Goal: Information Seeking & Learning: Check status

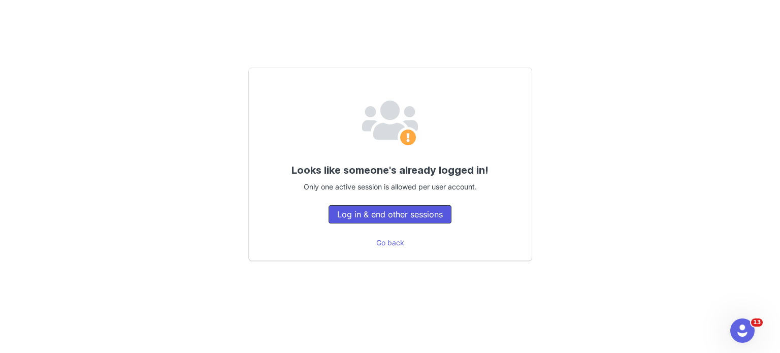
click at [398, 215] on button "Log in & end other sessions" at bounding box center [389, 214] width 123 height 18
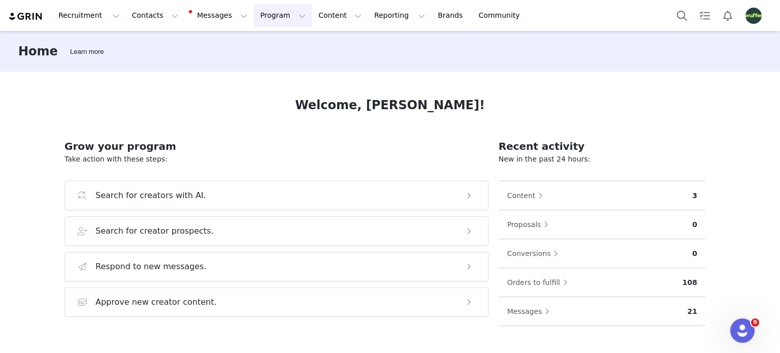
drag, startPoint x: 254, startPoint y: 10, endPoint x: 260, endPoint y: 20, distance: 11.8
click at [254, 10] on button "Program Program" at bounding box center [283, 15] width 58 height 23
click at [258, 43] on p "Activations" at bounding box center [256, 45] width 39 height 11
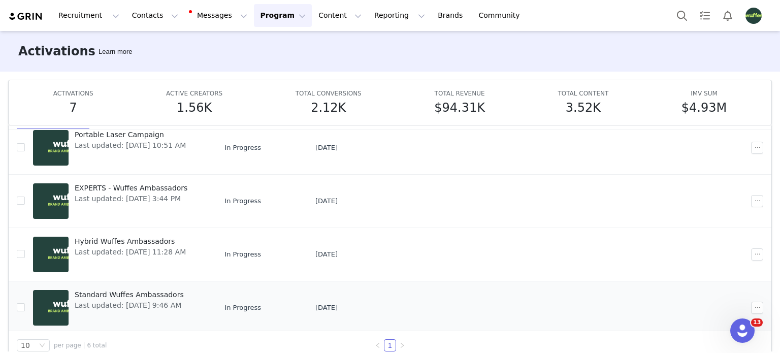
scroll to position [143, 0]
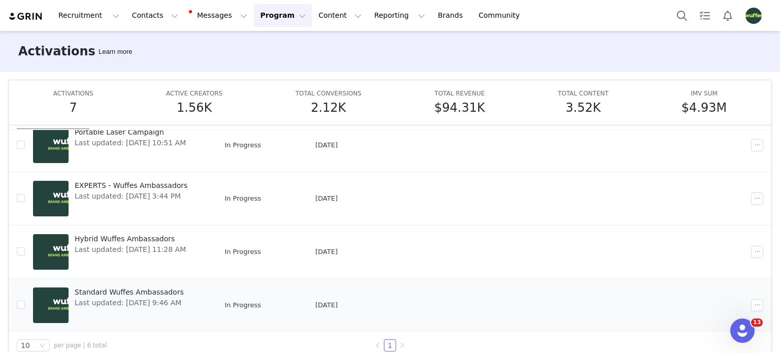
click at [157, 294] on span "Standard Wuffes Ambassadors" at bounding box center [129, 292] width 109 height 11
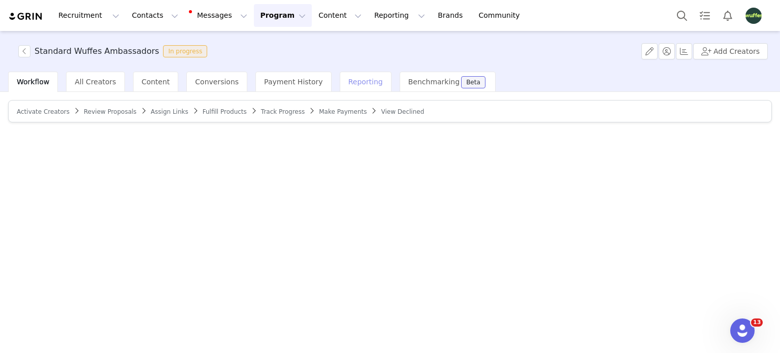
click at [346, 75] on div "Reporting" at bounding box center [366, 82] width 52 height 20
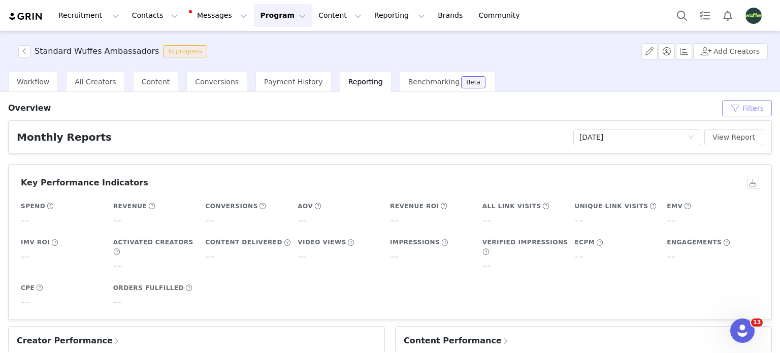
click at [735, 106] on button "Filters" at bounding box center [747, 108] width 50 height 16
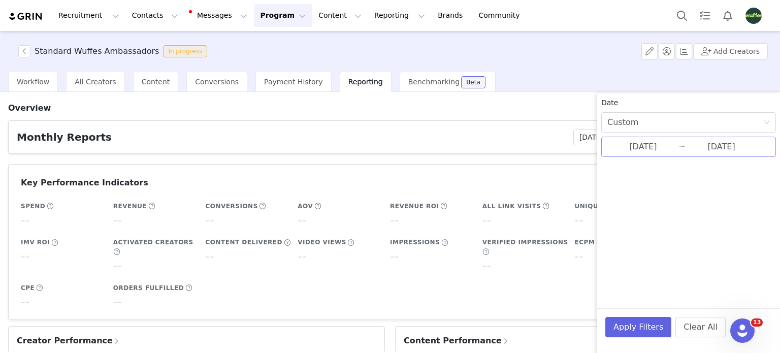
click at [695, 146] on input "08/24/2025" at bounding box center [721, 146] width 72 height 13
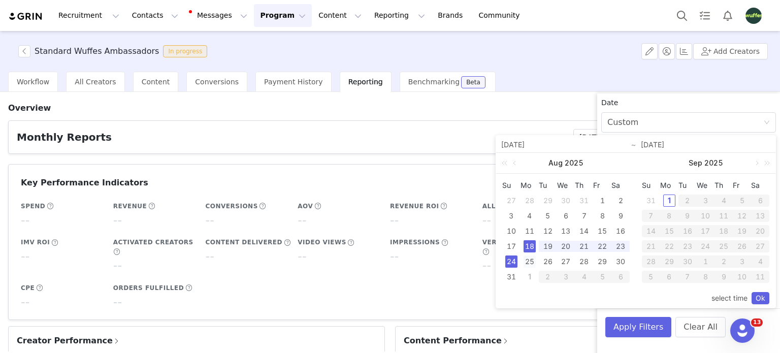
click at [529, 257] on div "25" at bounding box center [529, 261] width 12 height 12
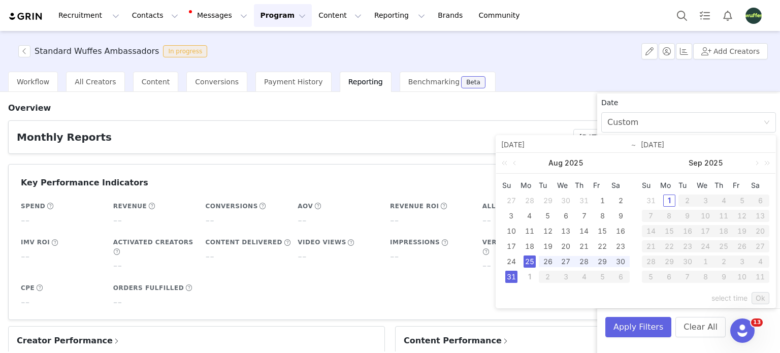
click at [514, 274] on div "31" at bounding box center [511, 276] width 12 height 12
type input "[DATE]"
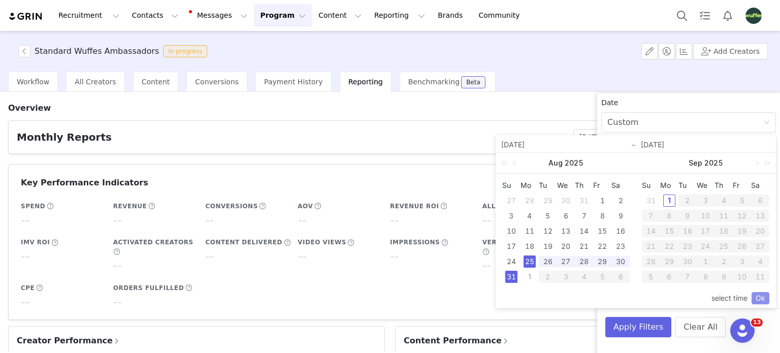
click at [756, 294] on link "Ok" at bounding box center [760, 298] width 18 height 12
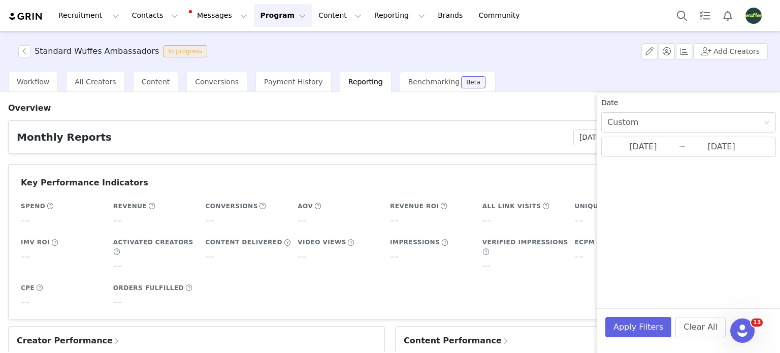
click at [664, 184] on div "Date Custom 08/25/2025 ~ 08/31/2025" at bounding box center [688, 165] width 183 height 144
click at [652, 322] on button "Apply Filters" at bounding box center [638, 327] width 66 height 20
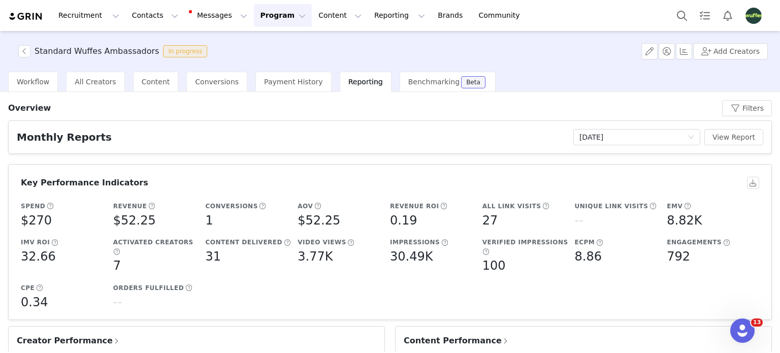
click at [390, 275] on div "Spend $270 Revenue $52.25 Conversions 1 AOV $52.25 Revenue ROI 0.19 All Link Vi…" at bounding box center [387, 256] width 738 height 118
drag, startPoint x: 386, startPoint y: 259, endPoint x: 437, endPoint y: 258, distance: 51.8
click at [437, 258] on div "30.49K" at bounding box center [433, 256] width 87 height 18
copy h5 "30.49K"
drag, startPoint x: 106, startPoint y: 221, endPoint x: 151, endPoint y: 222, distance: 45.7
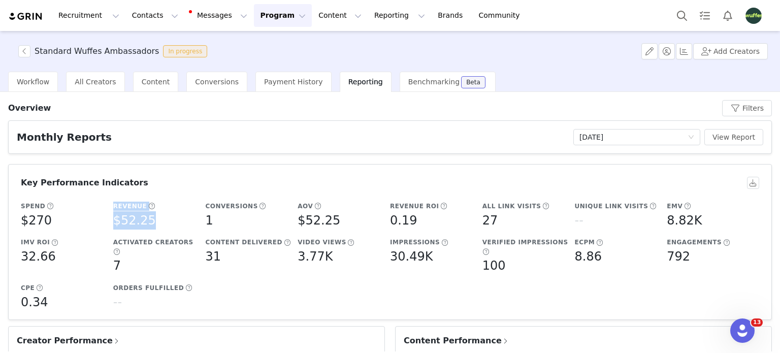
click at [151, 222] on div "Spend $270 Revenue $52.25 Conversions 1 AOV $52.25 Revenue ROI 0.19 All Link Vi…" at bounding box center [387, 256] width 738 height 118
drag, startPoint x: 150, startPoint y: 222, endPoint x: 142, endPoint y: 222, distance: 8.1
click at [149, 222] on div "$52.25" at bounding box center [156, 220] width 87 height 18
click at [118, 225] on h5 "$52.25" at bounding box center [134, 220] width 43 height 18
drag, startPoint x: 119, startPoint y: 223, endPoint x: 137, endPoint y: 221, distance: 17.9
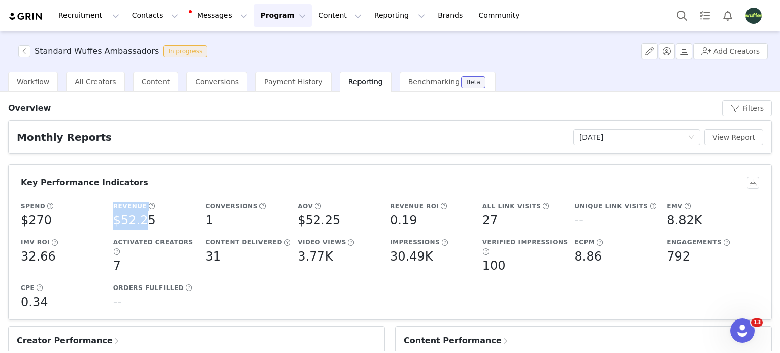
click at [140, 221] on div "Spend $270 Revenue $52.25 Conversions 1 AOV $52.25 Revenue ROI 0.19 All Link Vi…" at bounding box center [387, 256] width 738 height 118
drag, startPoint x: 133, startPoint y: 221, endPoint x: 128, endPoint y: 222, distance: 5.7
click at [133, 221] on h5 "$52.25" at bounding box center [134, 220] width 43 height 18
click at [123, 222] on h5 "$52.25" at bounding box center [134, 220] width 43 height 18
drag, startPoint x: 116, startPoint y: 222, endPoint x: 147, endPoint y: 221, distance: 30.5
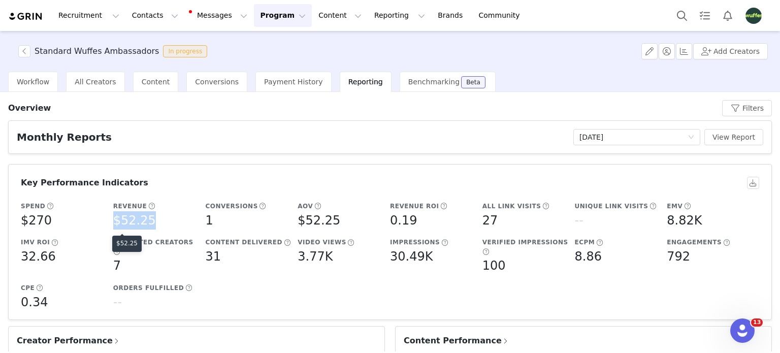
click at [147, 221] on h5 "$52.25" at bounding box center [134, 220] width 43 height 18
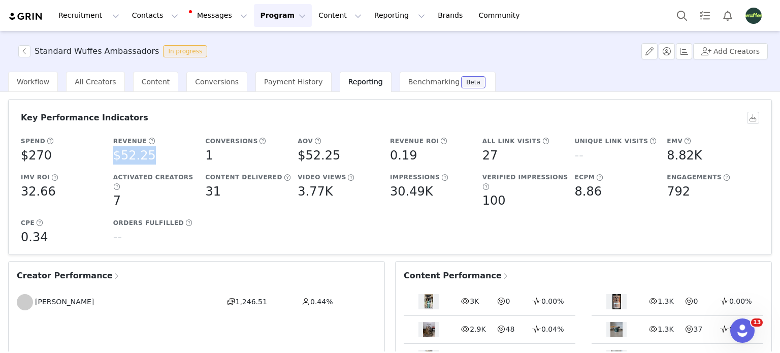
scroll to position [101, 0]
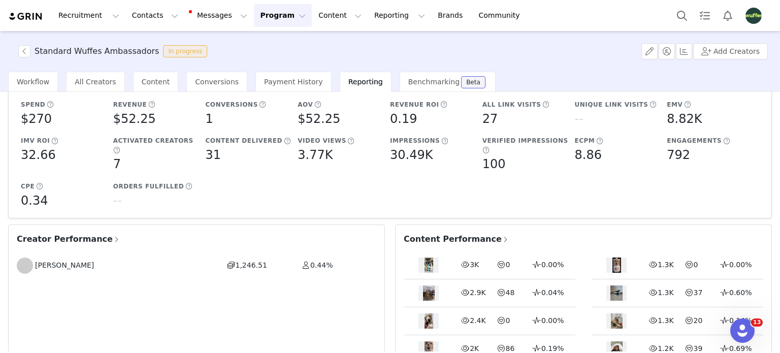
click at [72, 236] on span "Creator Performance" at bounding box center [69, 239] width 104 height 12
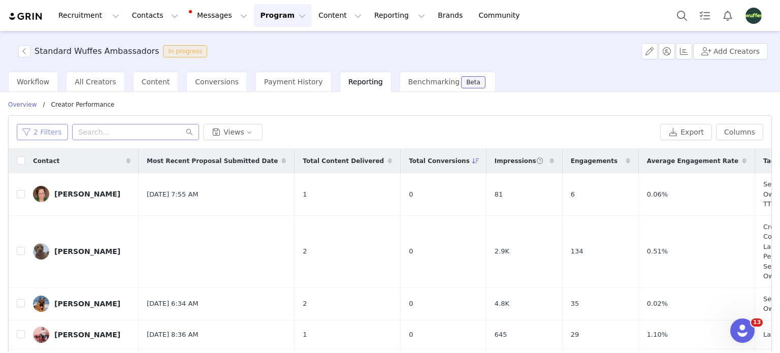
click at [40, 129] on button "2 Filters" at bounding box center [42, 132] width 51 height 16
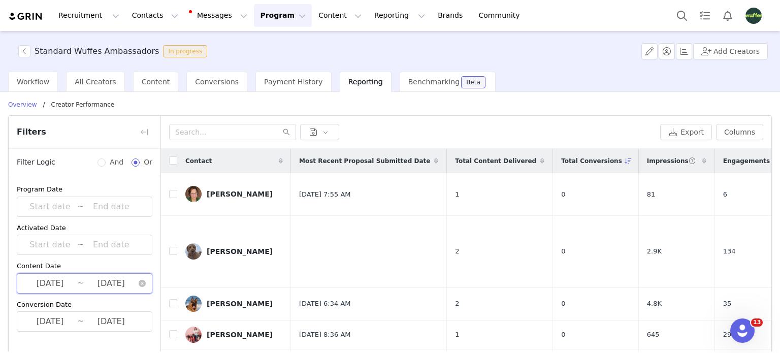
click at [81, 284] on span "[DATE] ~ [DATE]" at bounding box center [85, 283] width 136 height 20
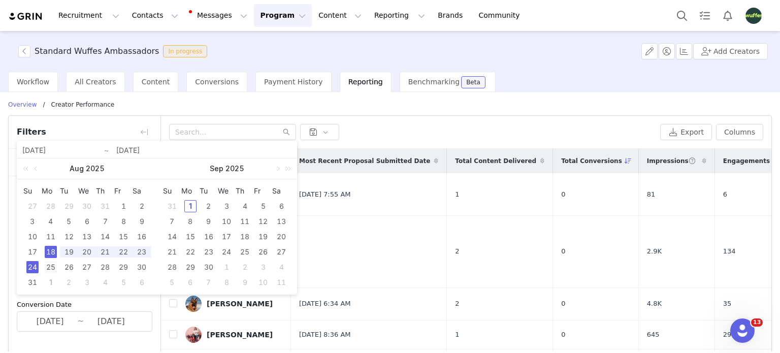
click at [49, 267] on div "25" at bounding box center [51, 267] width 12 height 12
click at [34, 284] on div "31" at bounding box center [32, 282] width 12 height 12
type input "[DATE]"
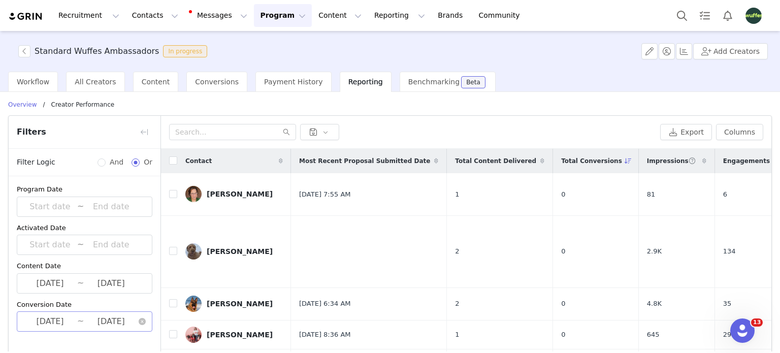
click at [54, 324] on input "[DATE]" at bounding box center [50, 321] width 54 height 13
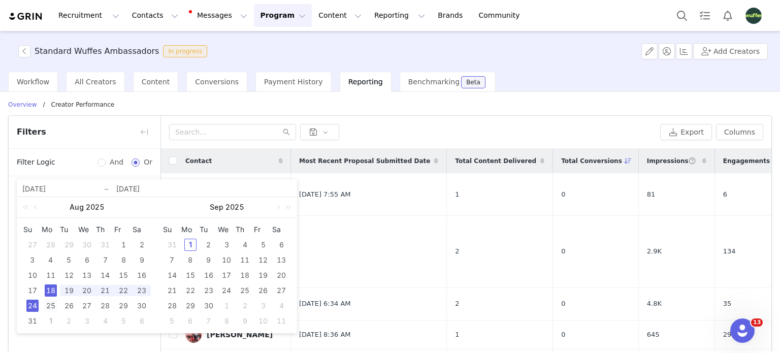
click at [50, 299] on div "25" at bounding box center [51, 305] width 12 height 12
click at [35, 320] on div "31" at bounding box center [32, 321] width 12 height 12
type input "[DATE]"
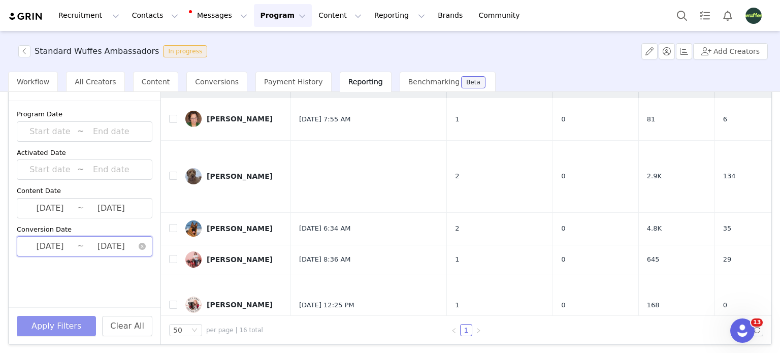
scroll to position [77, 0]
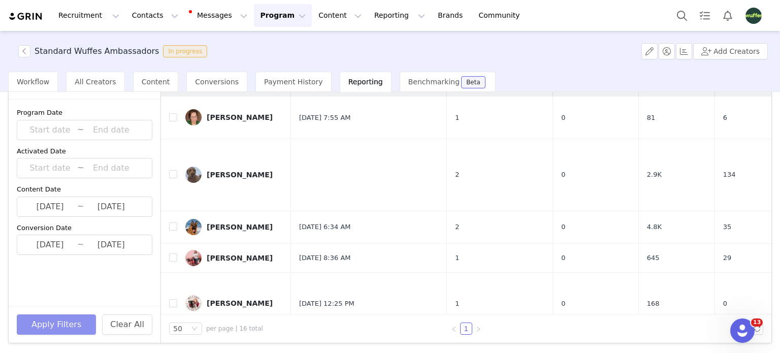
click at [83, 320] on button "Apply Filters" at bounding box center [56, 324] width 79 height 20
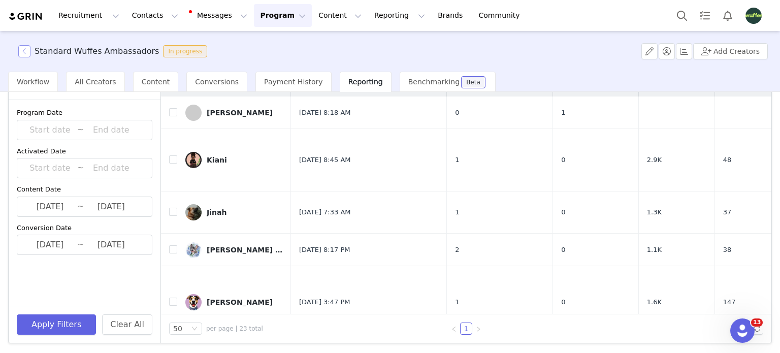
click at [24, 50] on button "button" at bounding box center [24, 51] width 12 height 12
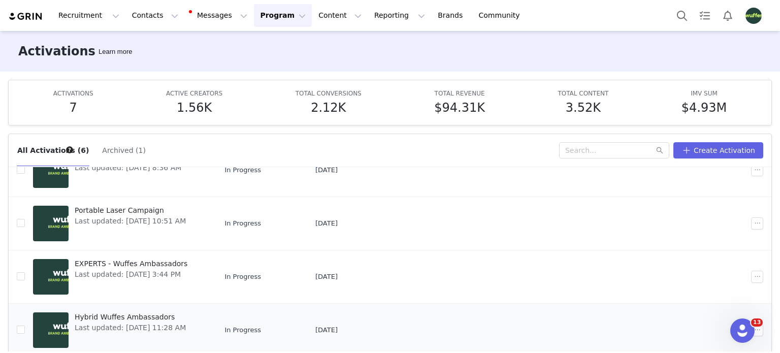
scroll to position [143, 0]
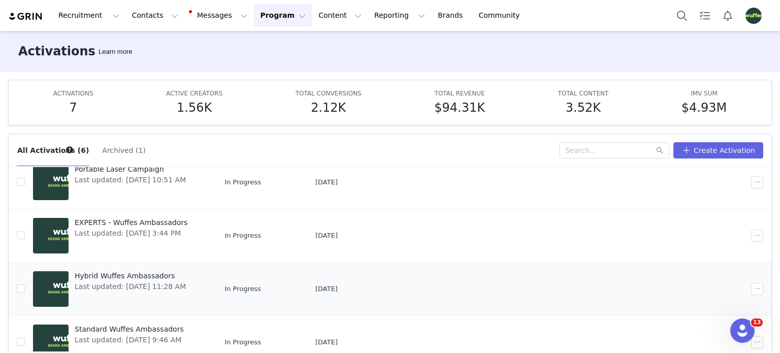
click at [112, 274] on span "Hybrid Wuffes Ambassadors" at bounding box center [130, 275] width 111 height 11
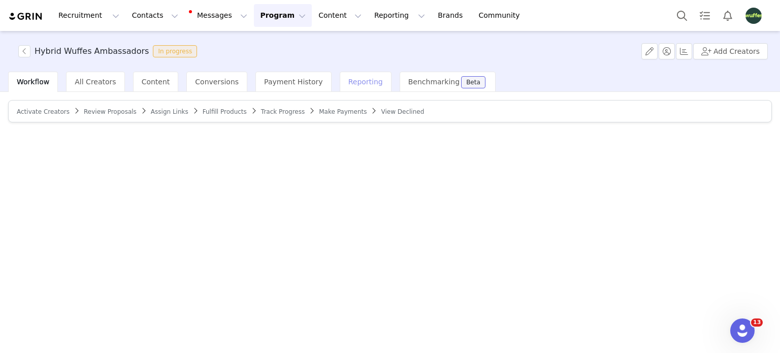
click at [342, 86] on div "Reporting" at bounding box center [366, 82] width 52 height 20
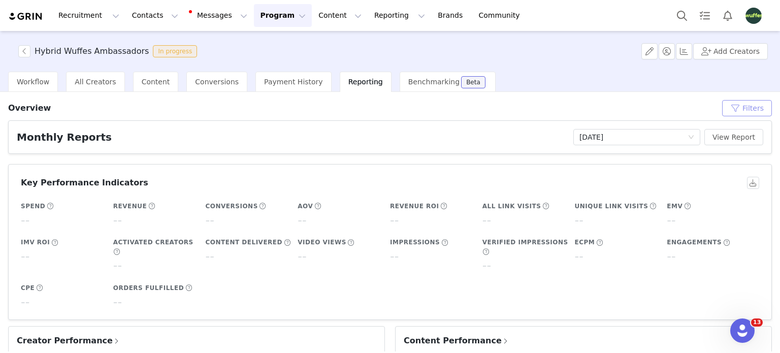
click at [742, 111] on button "Filters" at bounding box center [747, 108] width 50 height 16
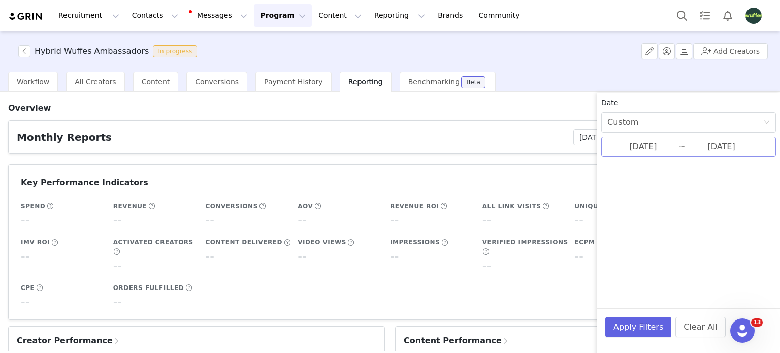
click at [672, 143] on input "[DATE]" at bounding box center [643, 146] width 72 height 13
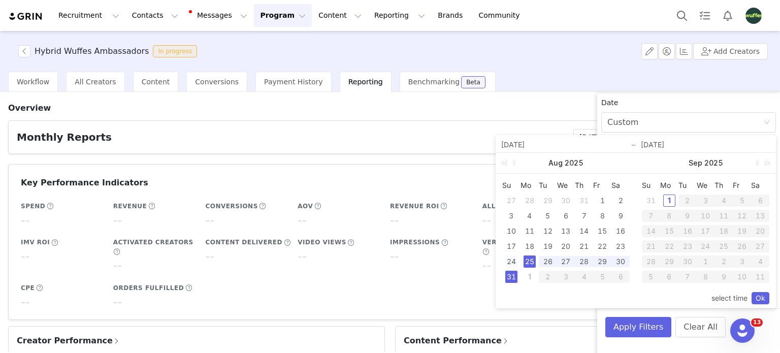
drag, startPoint x: 534, startPoint y: 245, endPoint x: 505, endPoint y: 259, distance: 31.8
click at [532, 245] on div "18" at bounding box center [529, 246] width 12 height 12
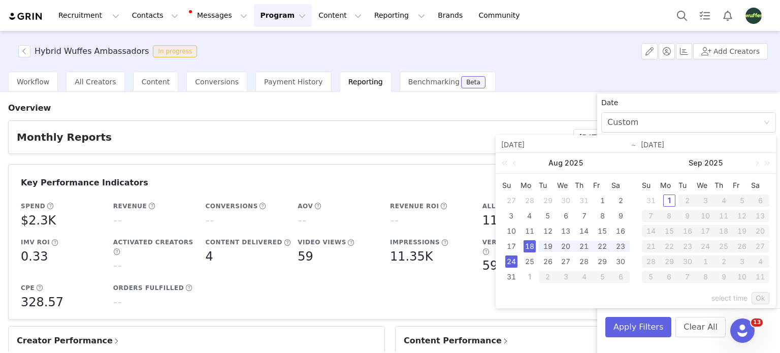
click at [513, 260] on div "24" at bounding box center [511, 261] width 12 height 12
type input "08/18/2025"
type input "08/24/2025"
type input "08/18/2025"
type input "08/24/2025"
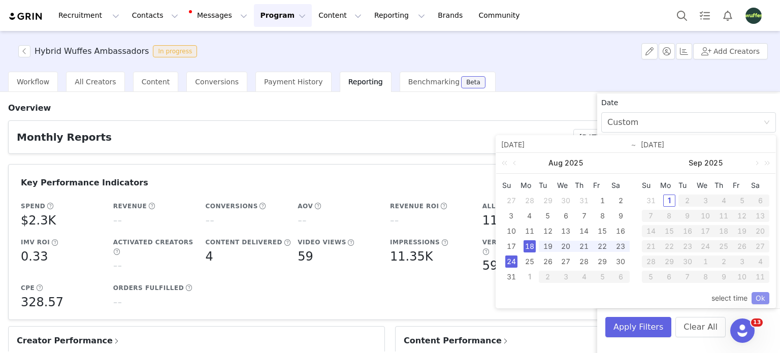
click at [762, 293] on div "select time Ok" at bounding box center [635, 297] width 267 height 19
drag, startPoint x: 759, startPoint y: 297, endPoint x: 655, endPoint y: 330, distance: 109.1
click at [759, 297] on link "Ok" at bounding box center [760, 298] width 18 height 12
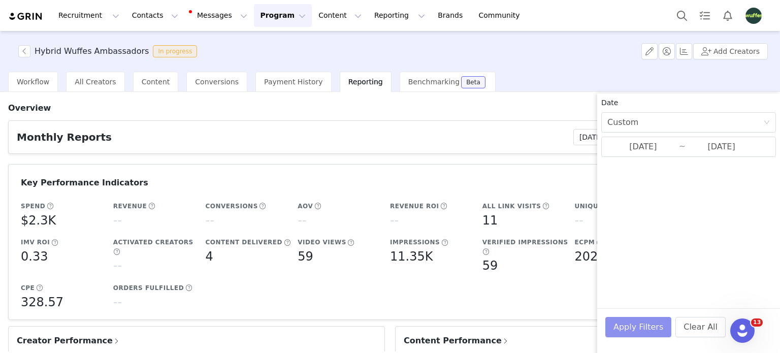
click at [639, 324] on button "Apply Filters" at bounding box center [638, 327] width 66 height 20
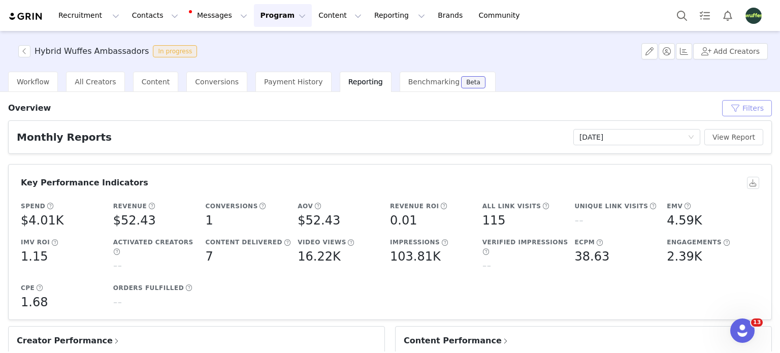
click at [745, 106] on button "Filters" at bounding box center [747, 108] width 50 height 16
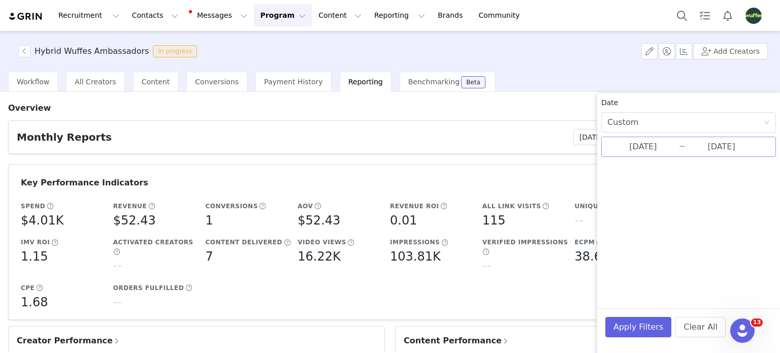
click at [667, 148] on input "08/18/2025" at bounding box center [643, 146] width 72 height 13
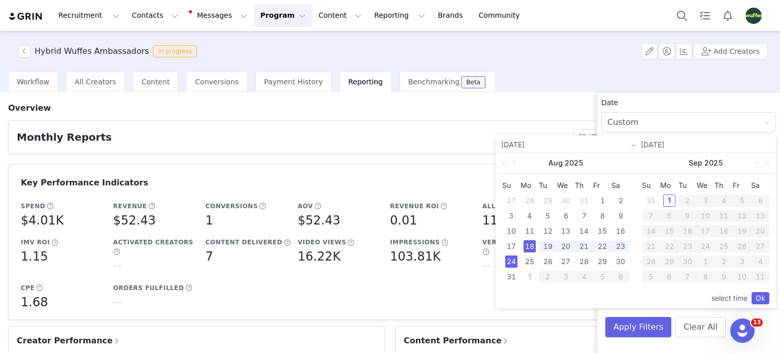
click at [531, 258] on div "25" at bounding box center [529, 261] width 12 height 12
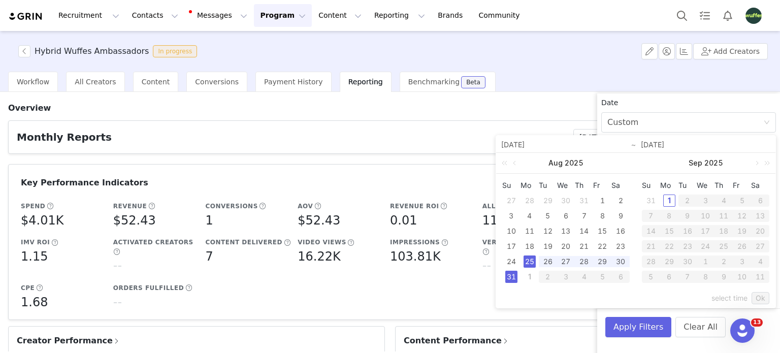
click at [512, 273] on div "31" at bounding box center [511, 276] width 12 height 12
type input "[DATE]"
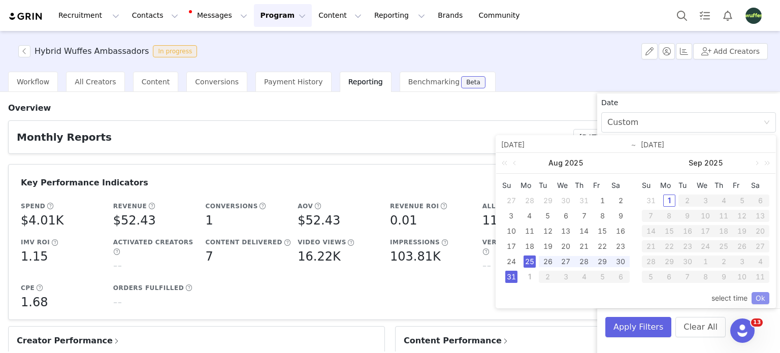
click at [759, 295] on link "Ok" at bounding box center [760, 298] width 18 height 12
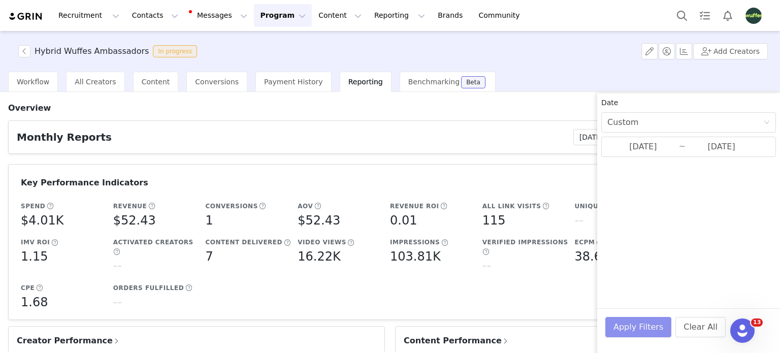
click at [627, 323] on button "Apply Filters" at bounding box center [638, 327] width 66 height 20
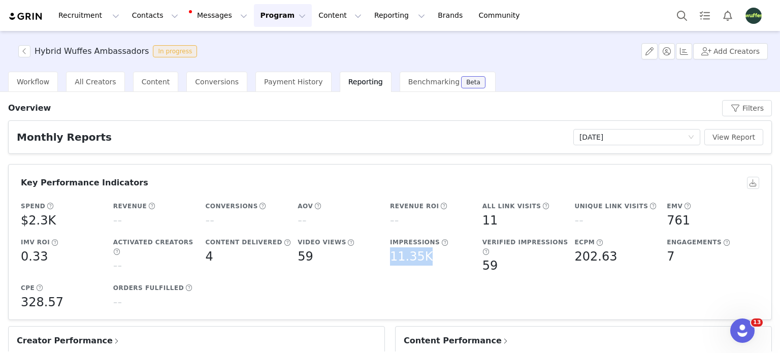
drag, startPoint x: 388, startPoint y: 255, endPoint x: 461, endPoint y: 255, distance: 73.6
click at [461, 255] on div "11.35K" at bounding box center [433, 256] width 87 height 18
copy h5 "11.35K"
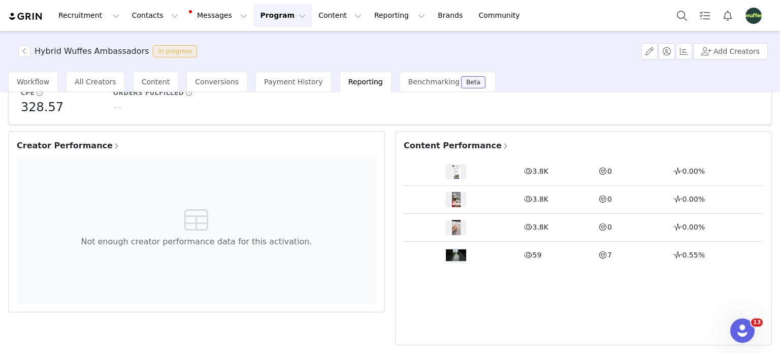
scroll to position [203, 0]
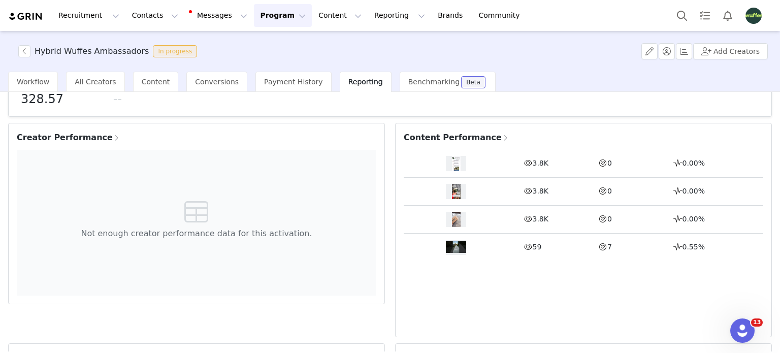
click at [90, 133] on span "Creator Performance" at bounding box center [69, 137] width 104 height 12
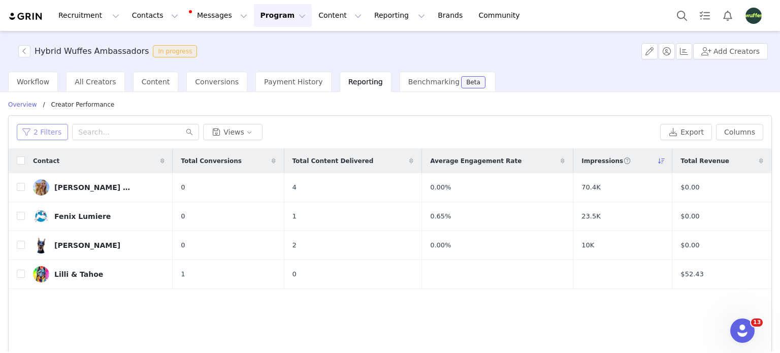
click at [40, 135] on button "2 Filters" at bounding box center [42, 132] width 51 height 16
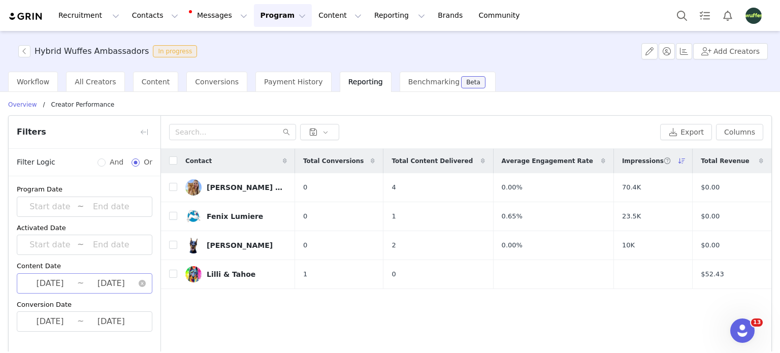
click at [66, 287] on input "[DATE]" at bounding box center [50, 283] width 54 height 13
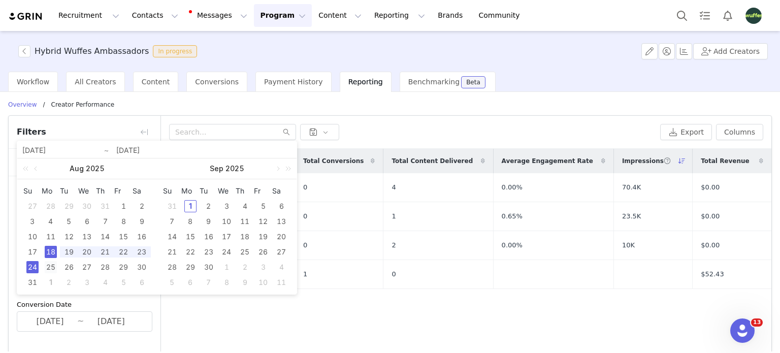
click at [51, 263] on div "25" at bounding box center [51, 267] width 12 height 12
click at [29, 281] on div "31" at bounding box center [32, 282] width 12 height 12
type input "[DATE]"
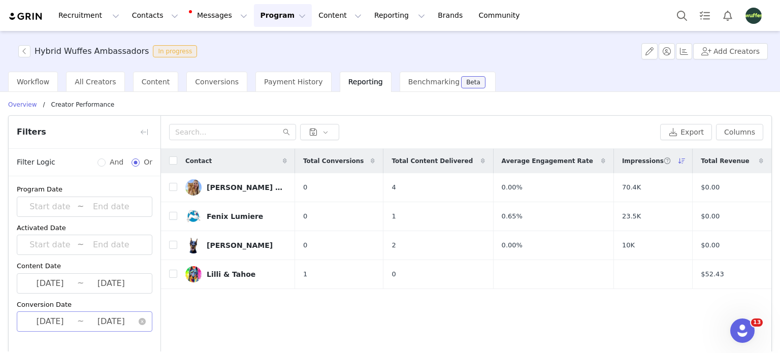
click at [51, 320] on input "[DATE]" at bounding box center [50, 321] width 54 height 13
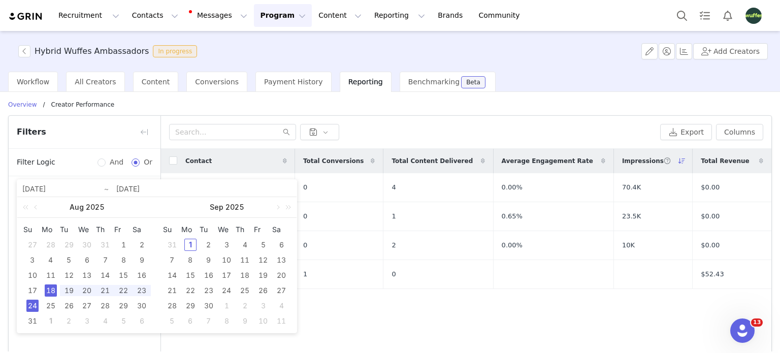
drag, startPoint x: 48, startPoint y: 303, endPoint x: 48, endPoint y: 312, distance: 8.1
click at [48, 304] on div "25" at bounding box center [51, 305] width 12 height 12
click at [34, 320] on div "31" at bounding box center [32, 321] width 12 height 12
type input "[DATE]"
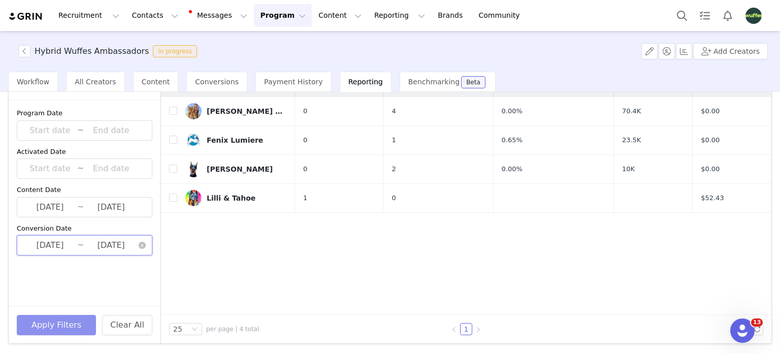
scroll to position [77, 0]
click at [53, 318] on button "Apply Filters" at bounding box center [56, 324] width 79 height 20
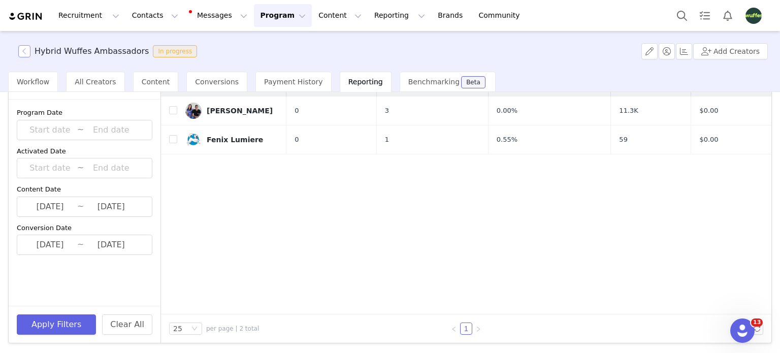
click at [27, 54] on button "button" at bounding box center [24, 51] width 12 height 12
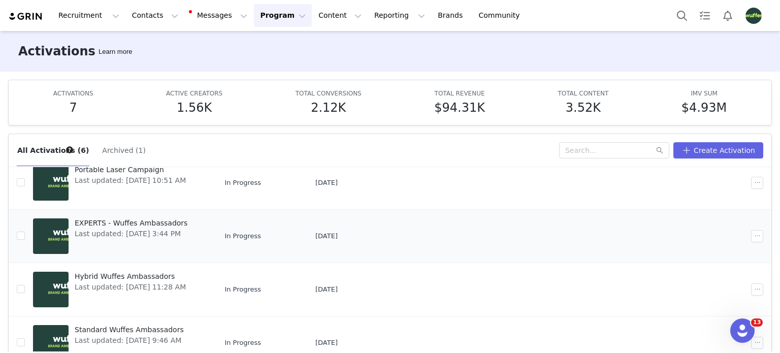
scroll to position [143, 0]
click at [120, 235] on span "Last updated: Jul 9, 2025 3:44 PM" at bounding box center [131, 233] width 113 height 11
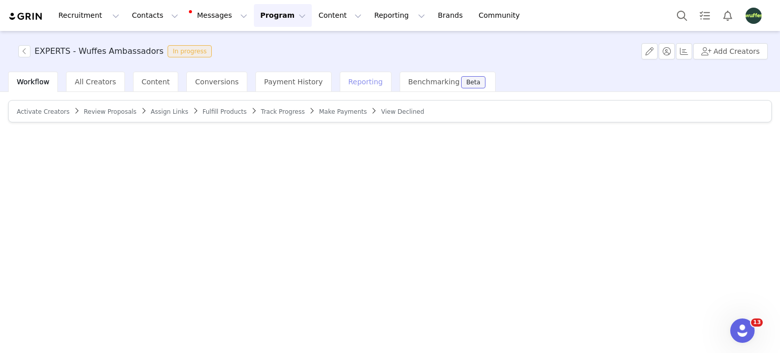
click at [340, 81] on div "Reporting" at bounding box center [366, 82] width 52 height 20
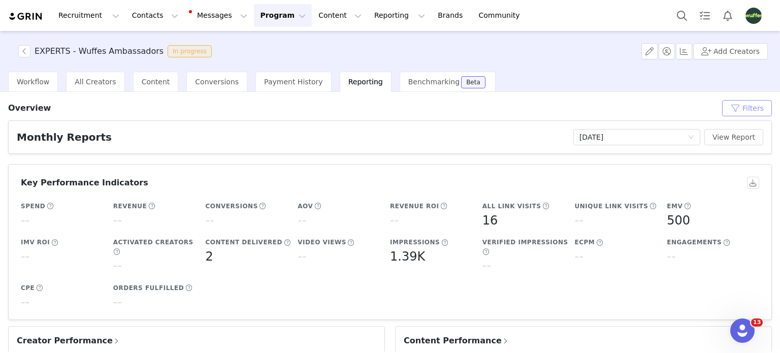
click at [740, 109] on button "Filters" at bounding box center [747, 108] width 50 height 16
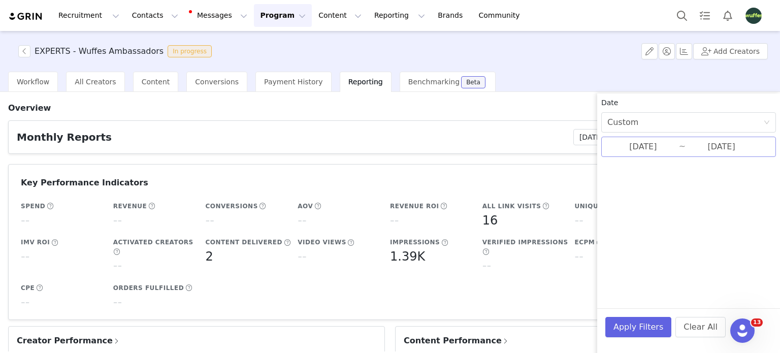
click at [655, 142] on input "[DATE]" at bounding box center [643, 146] width 72 height 13
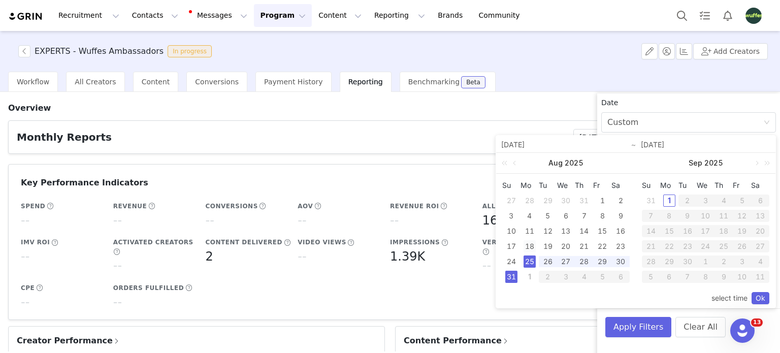
click at [530, 247] on div "18" at bounding box center [529, 246] width 12 height 12
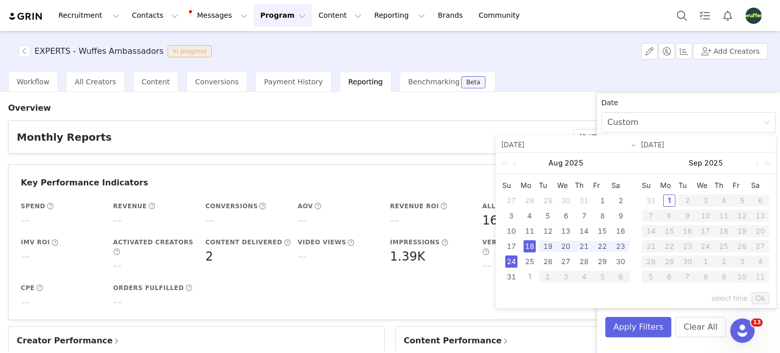
click at [511, 257] on div "24" at bounding box center [511, 261] width 12 height 12
type input "08/18/2025"
type input "08/24/2025"
type input "08/18/2025"
type input "08/24/2025"
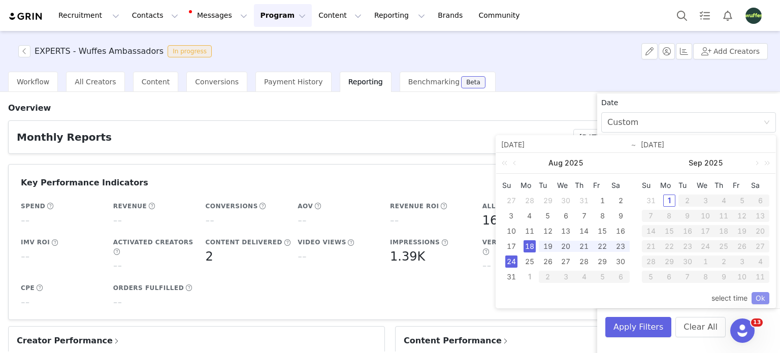
click at [763, 297] on link "Ok" at bounding box center [760, 298] width 18 height 12
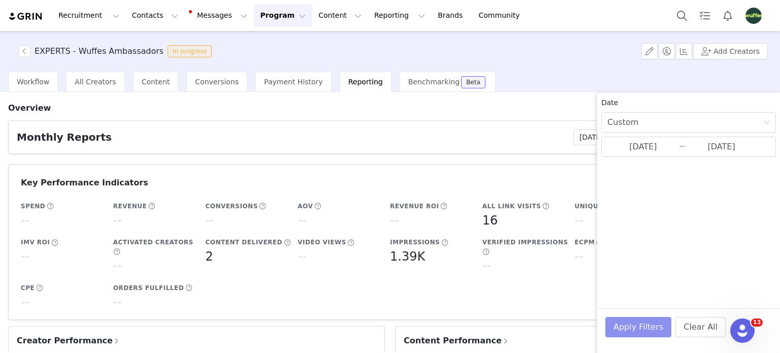
click at [648, 329] on button "Apply Filters" at bounding box center [638, 327] width 66 height 20
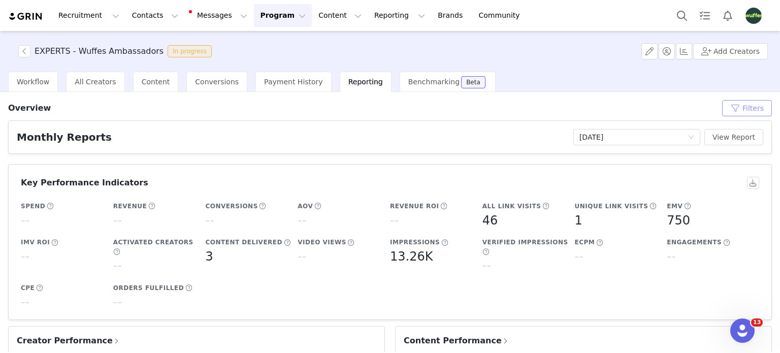
click at [743, 106] on button "Filters" at bounding box center [747, 108] width 50 height 16
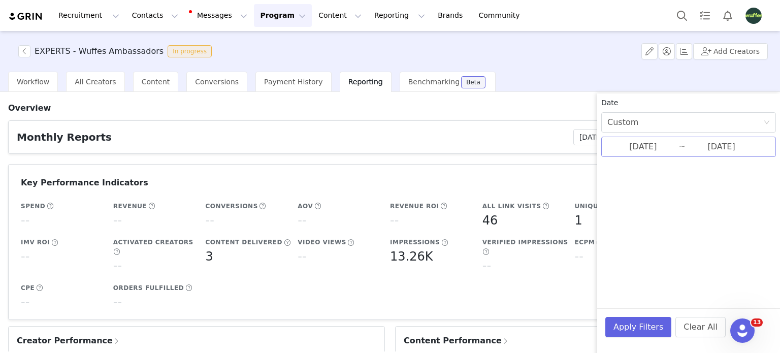
click at [650, 152] on input "08/18/2025" at bounding box center [643, 146] width 72 height 13
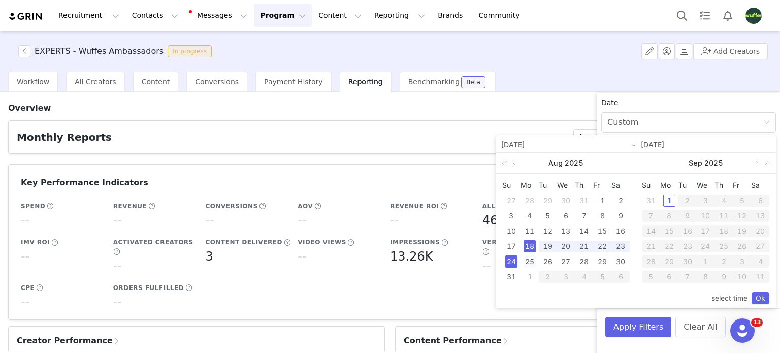
click at [533, 261] on div "25" at bounding box center [529, 261] width 12 height 12
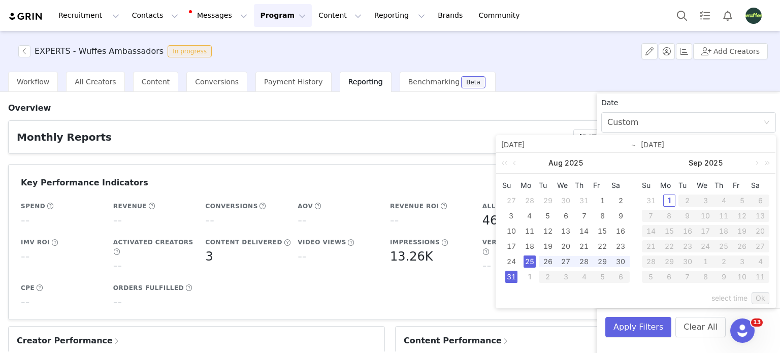
click at [514, 278] on div "31" at bounding box center [511, 276] width 12 height 12
type input "[DATE]"
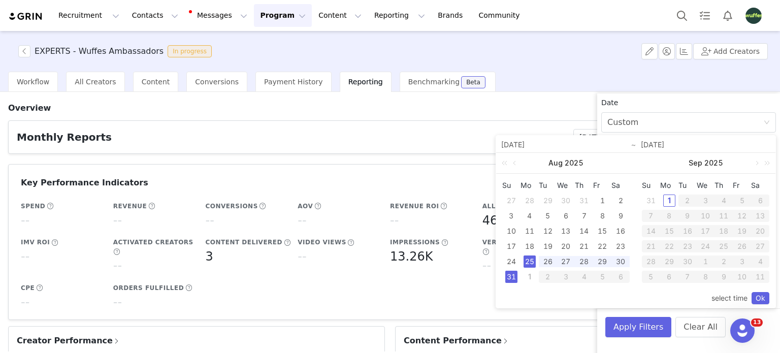
click at [761, 297] on link "Ok" at bounding box center [760, 298] width 18 height 12
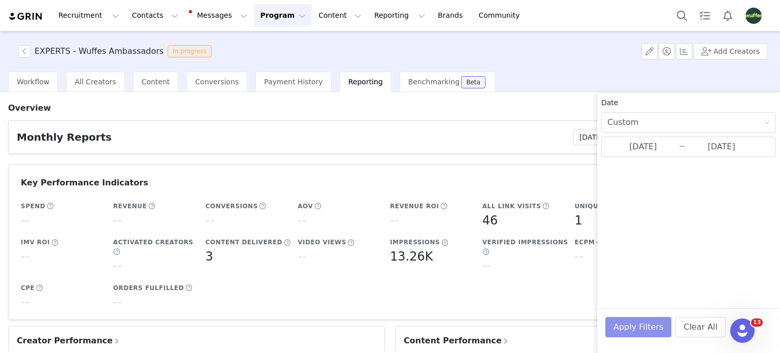
click at [641, 328] on button "Apply Filters" at bounding box center [638, 327] width 66 height 20
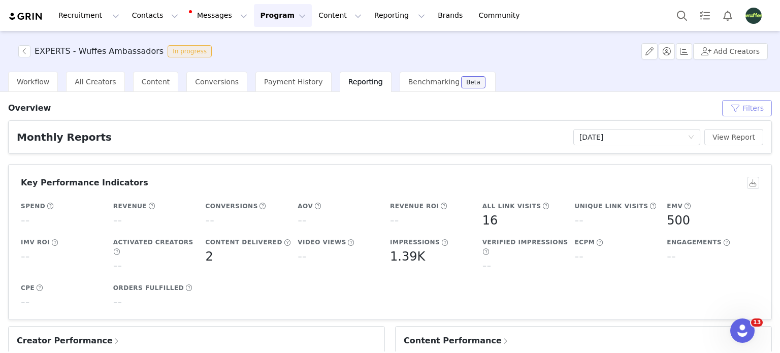
click at [739, 110] on button "Filters" at bounding box center [747, 108] width 50 height 16
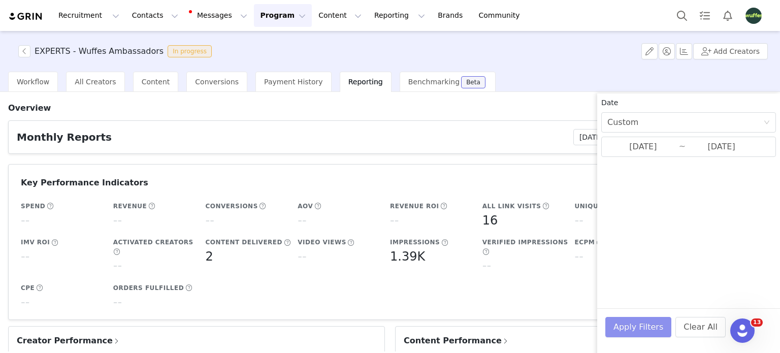
click at [641, 322] on button "Apply Filters" at bounding box center [638, 327] width 66 height 20
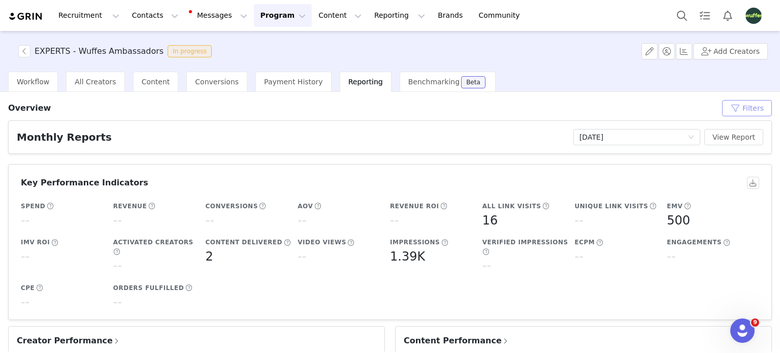
click at [727, 109] on button "Filters" at bounding box center [747, 108] width 50 height 16
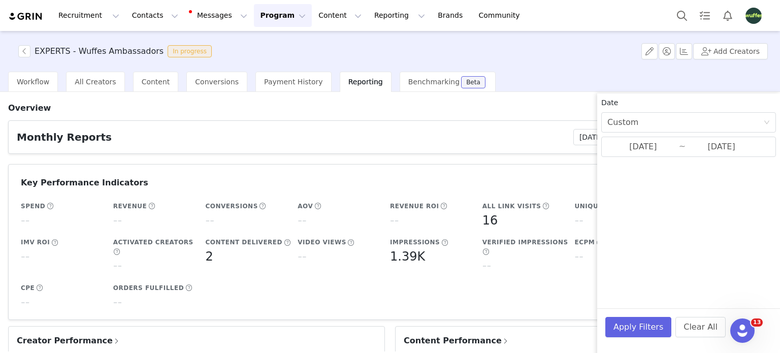
click at [483, 127] on article "Monthly Reports No Report Selected [DATE] View Report" at bounding box center [389, 136] width 763 height 33
click at [534, 115] on div "Overview Filters" at bounding box center [389, 108] width 763 height 16
click at [652, 321] on button "Apply Filters" at bounding box center [638, 327] width 66 height 20
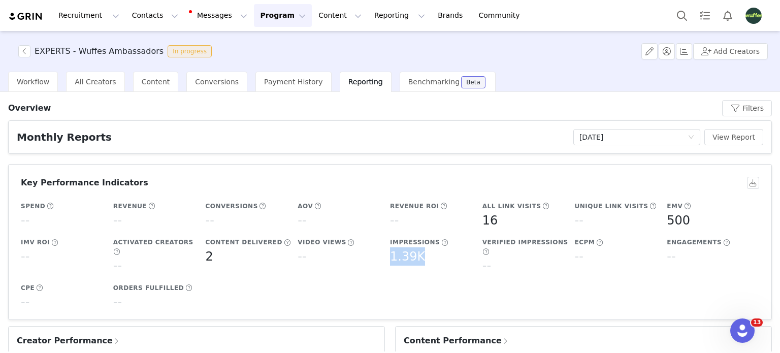
drag, startPoint x: 387, startPoint y: 258, endPoint x: 447, endPoint y: 265, distance: 60.3
click at [447, 265] on div "1.39K" at bounding box center [433, 256] width 87 height 18
copy h5 "1.39K"
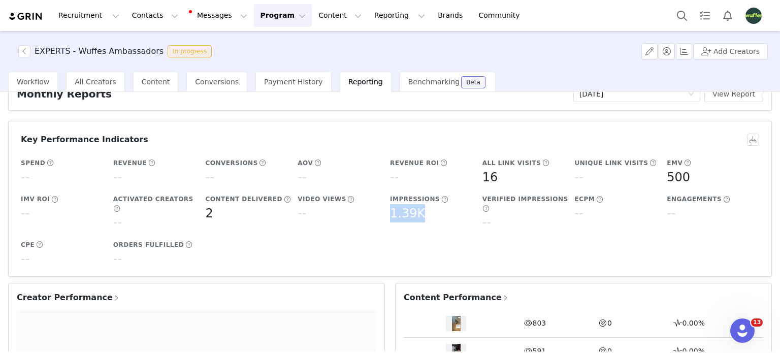
scroll to position [101, 0]
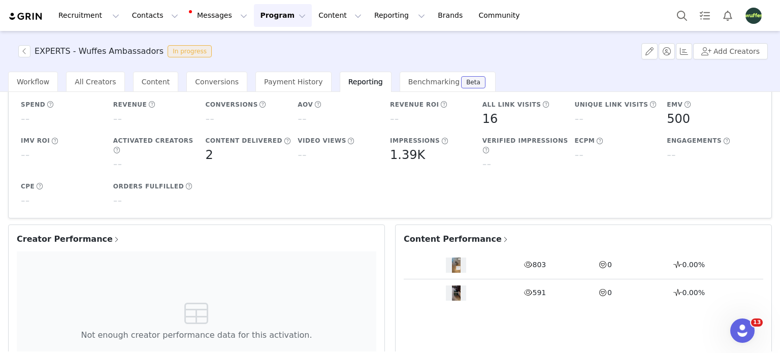
click at [77, 233] on span "Creator Performance" at bounding box center [69, 239] width 104 height 12
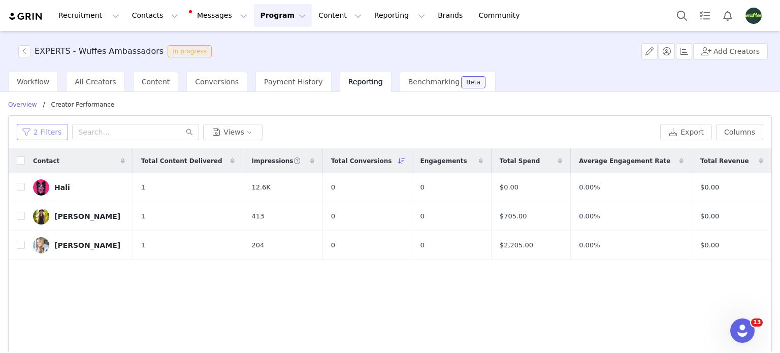
click at [26, 134] on button "2 Filters" at bounding box center [42, 132] width 51 height 16
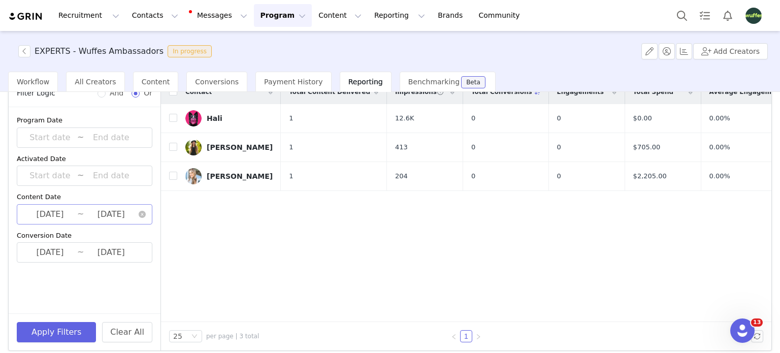
scroll to position [77, 0]
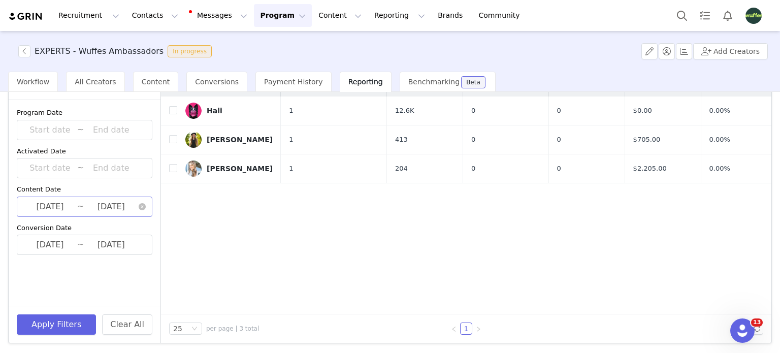
click at [84, 203] on input "[DATE]" at bounding box center [111, 206] width 54 height 13
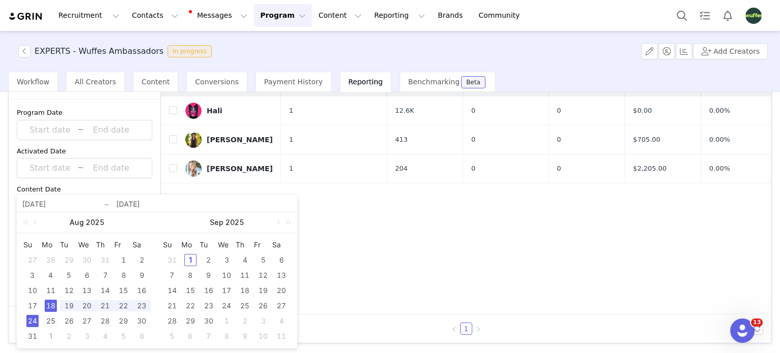
click at [45, 320] on div "25" at bounding box center [51, 321] width 12 height 12
click at [33, 334] on div "31" at bounding box center [32, 336] width 12 height 12
type input "[DATE]"
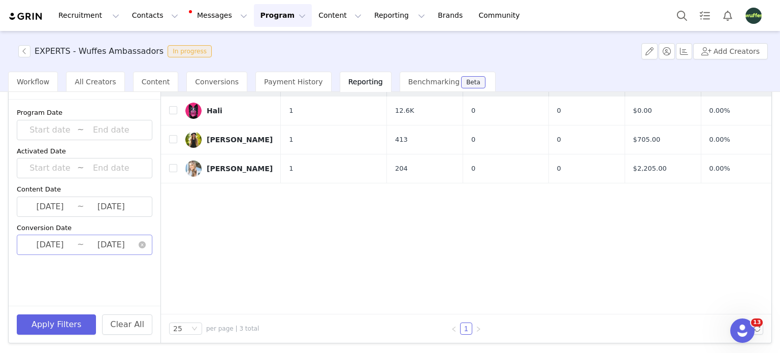
click at [69, 249] on input "[DATE]" at bounding box center [50, 244] width 54 height 13
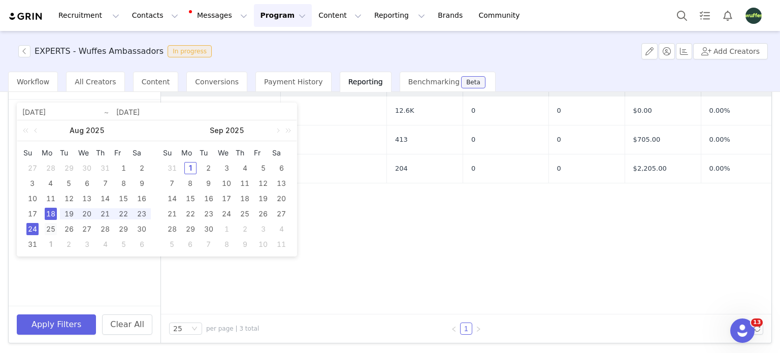
click at [51, 229] on div "25" at bounding box center [51, 229] width 12 height 12
click at [32, 240] on div "31" at bounding box center [32, 244] width 12 height 12
type input "[DATE]"
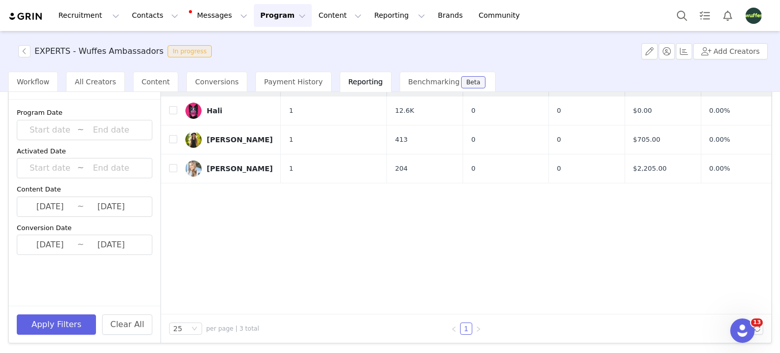
click at [58, 283] on div "Program Date ~ Activated Date ~ Content Date [DATE] ~ [DATE] Conversion Date [D…" at bounding box center [85, 202] width 152 height 206
click at [75, 330] on button "Apply Filters" at bounding box center [56, 324] width 79 height 20
